Goal: Find specific page/section: Find specific page/section

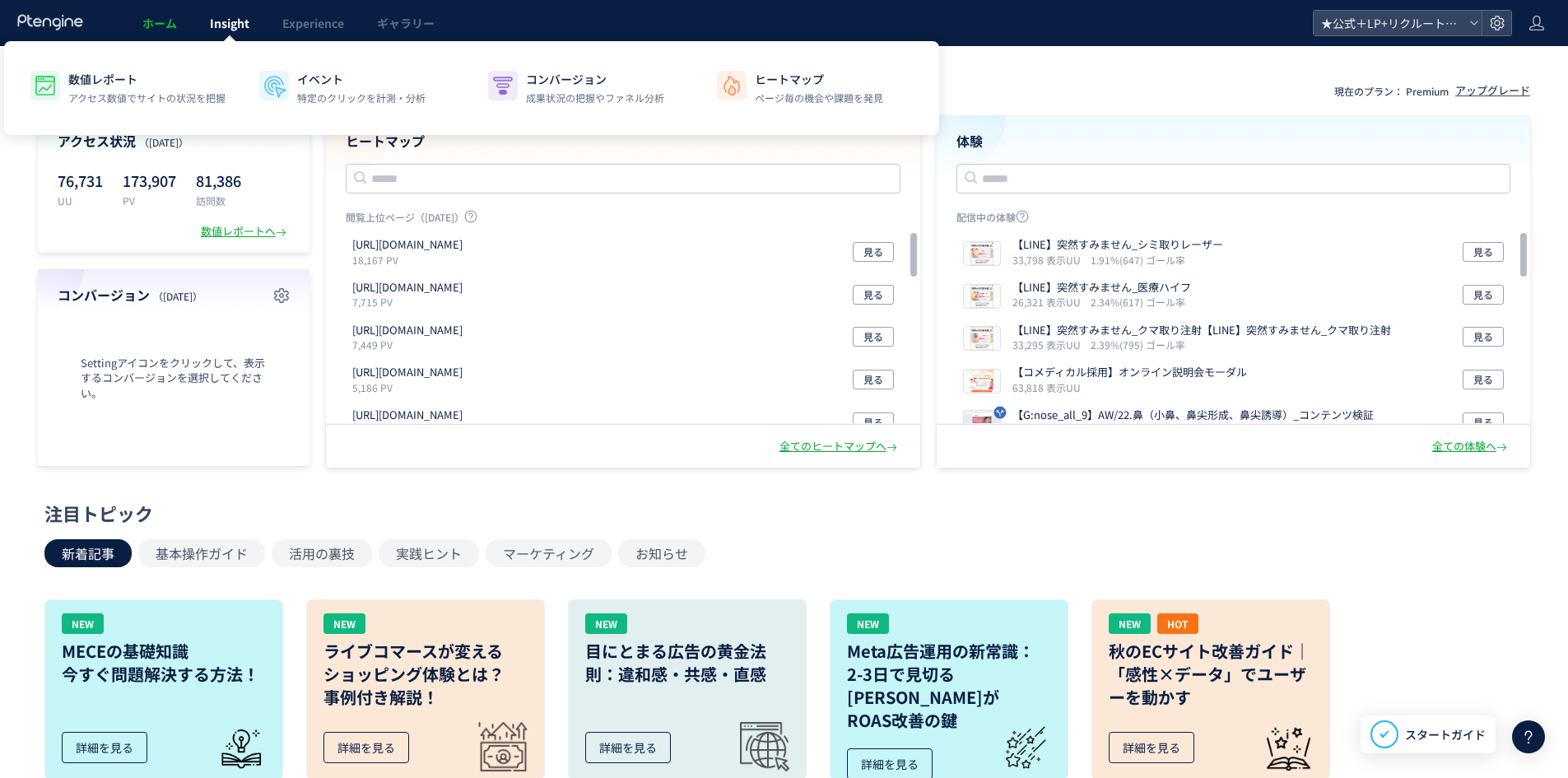
click at [244, 23] on span "Insight" at bounding box center [230, 23] width 40 height 16
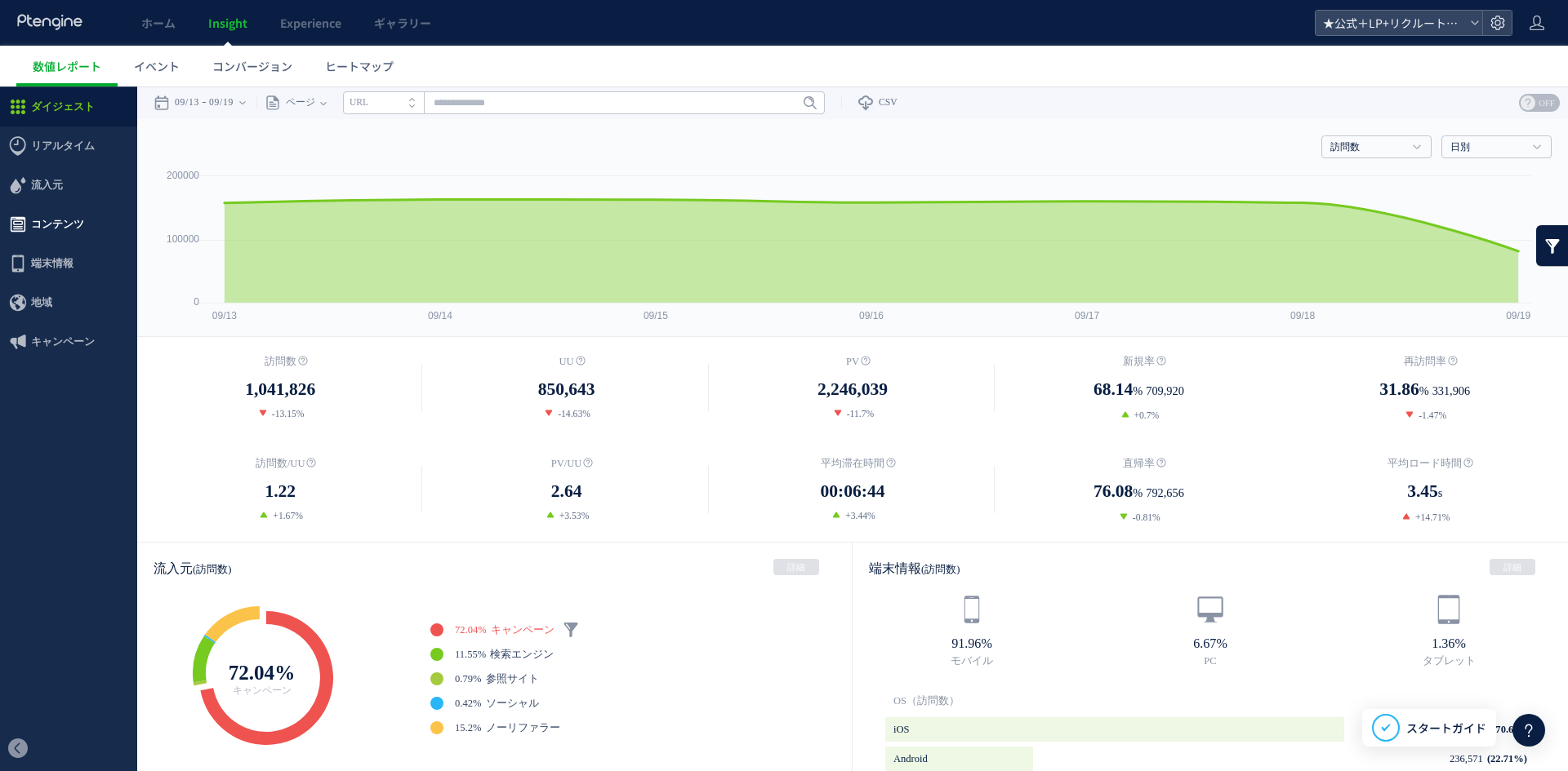
click at [73, 223] on span "コンテンツ" at bounding box center [57, 225] width 53 height 39
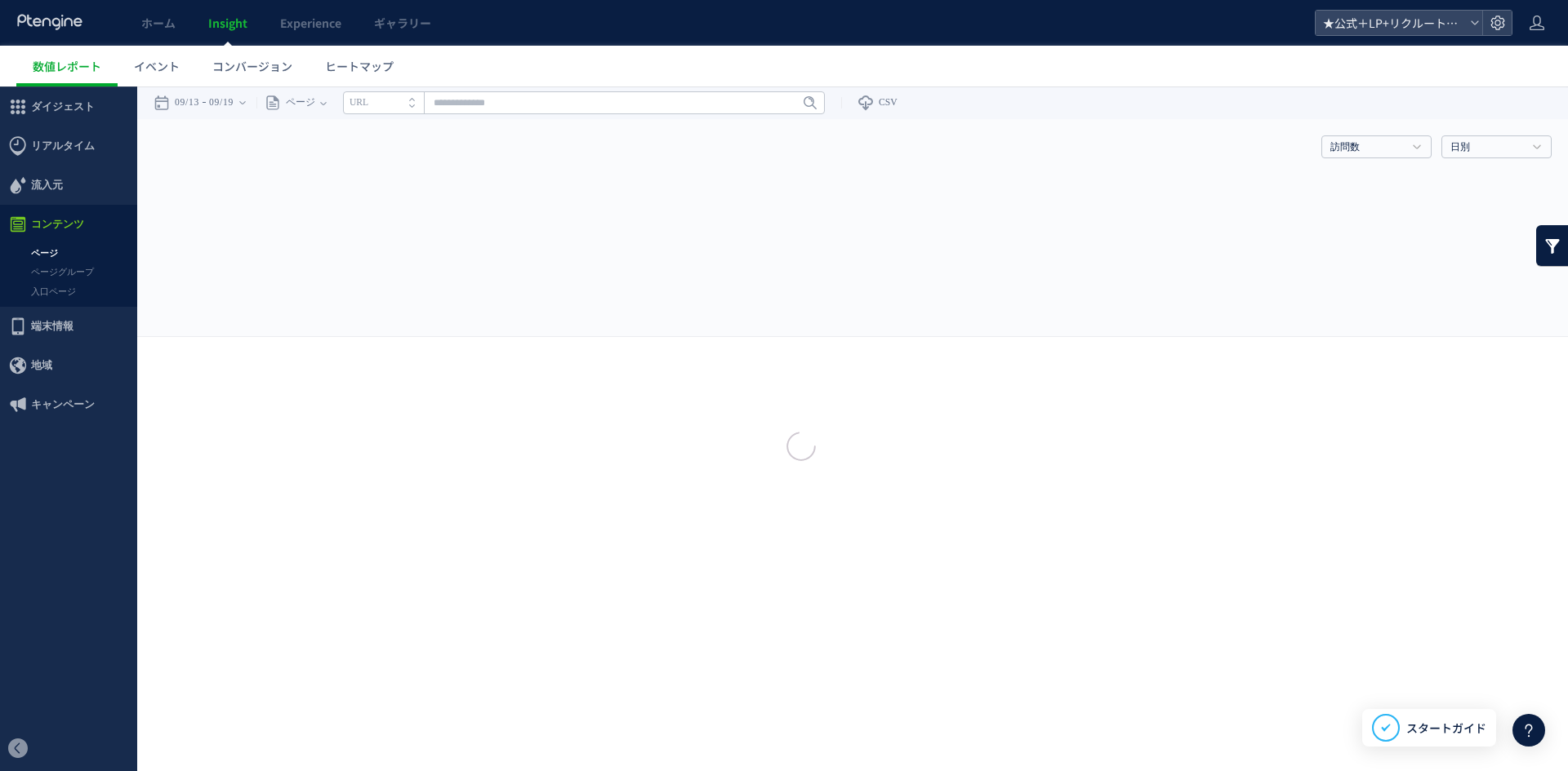
click at [61, 250] on div at bounding box center [784, 386] width 1568 height 771
